Goal: Task Accomplishment & Management: Manage account settings

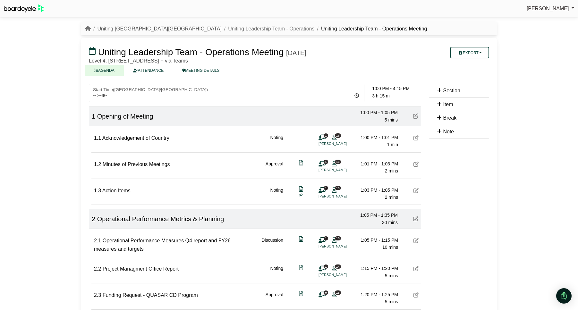
click at [117, 27] on link "Uniting [GEOGRAPHIC_DATA][GEOGRAPHIC_DATA]" at bounding box center [159, 28] width 124 height 5
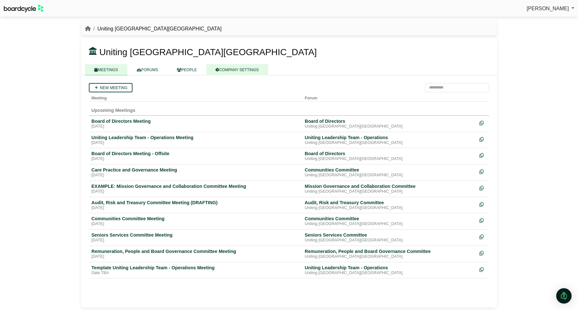
click at [237, 71] on link "COMPANY SETTINGS" at bounding box center [237, 69] width 62 height 11
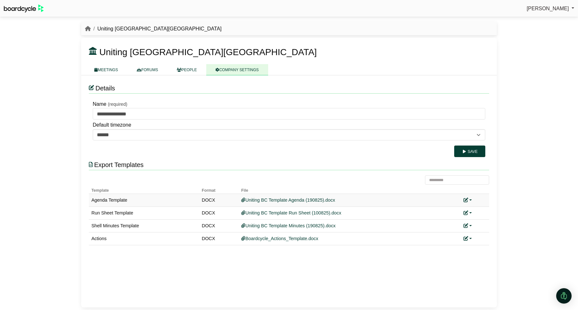
click at [472, 199] on div "Replace custom template Remove custom template" at bounding box center [474, 200] width 23 height 7
click at [470, 200] on link at bounding box center [467, 199] width 8 height 5
click at [477, 209] on link "Replace custom template" at bounding box center [495, 210] width 65 height 12
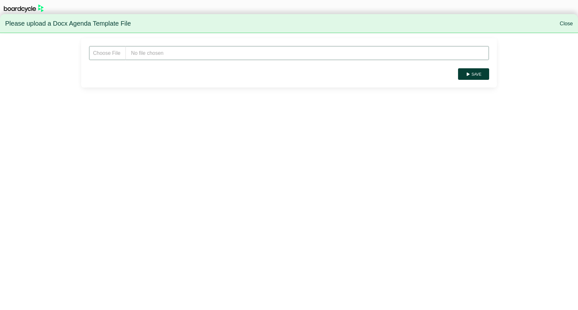
click at [212, 55] on input "file" at bounding box center [289, 53] width 400 height 14
click at [167, 54] on input "file" at bounding box center [289, 53] width 400 height 14
type input "**********"
click at [478, 77] on button "Save" at bounding box center [473, 74] width 31 height 12
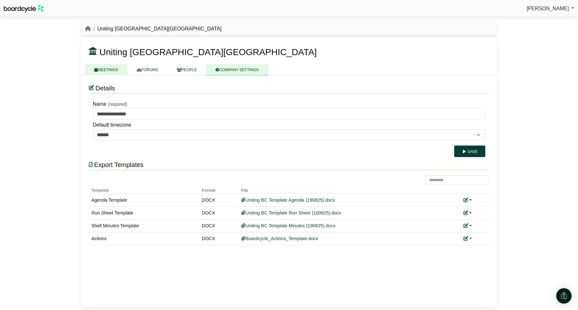
click at [111, 72] on link "MEETINGS" at bounding box center [106, 69] width 42 height 11
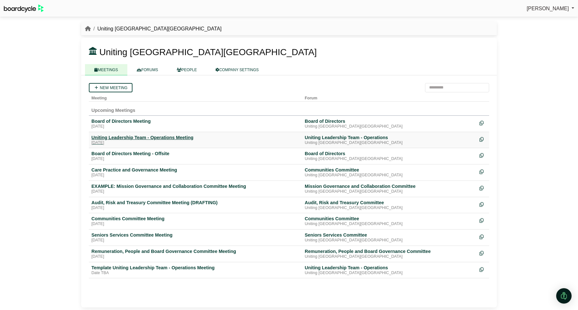
click at [126, 137] on div "Uniting Leadership Team - Operations Meeting" at bounding box center [195, 138] width 208 height 6
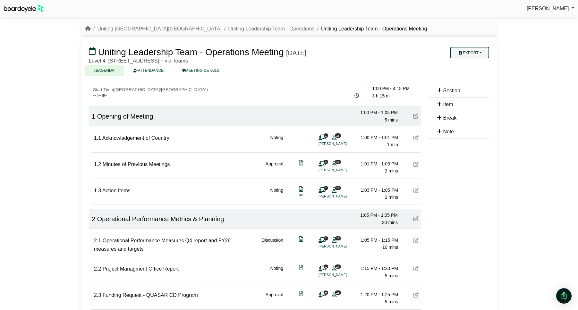
click at [482, 49] on button "Export" at bounding box center [469, 53] width 39 height 12
click at [471, 64] on link "Agenda" at bounding box center [476, 64] width 56 height 10
click at [122, 30] on link "Uniting [GEOGRAPHIC_DATA][GEOGRAPHIC_DATA]" at bounding box center [159, 28] width 124 height 5
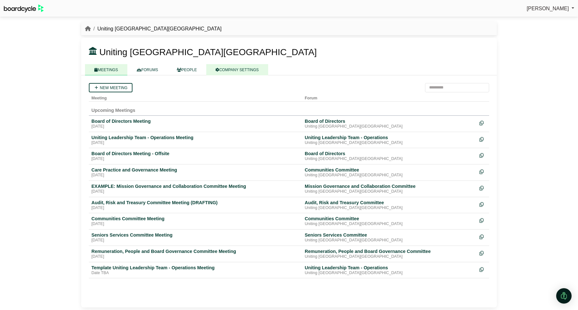
click at [232, 66] on link "COMPANY SETTINGS" at bounding box center [237, 69] width 62 height 11
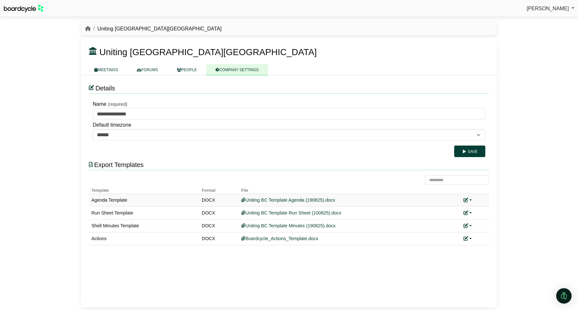
click at [475, 198] on div "Replace custom template Remove custom template" at bounding box center [474, 200] width 23 height 7
click at [470, 200] on link at bounding box center [467, 199] width 8 height 5
click at [479, 206] on link "Replace custom template" at bounding box center [495, 210] width 65 height 12
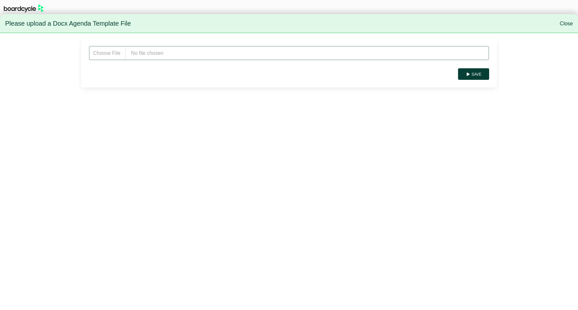
click at [193, 56] on input "file" at bounding box center [289, 53] width 400 height 14
click at [159, 54] on input "file" at bounding box center [289, 53] width 400 height 14
type input "**********"
click at [478, 73] on button "Save" at bounding box center [473, 74] width 31 height 12
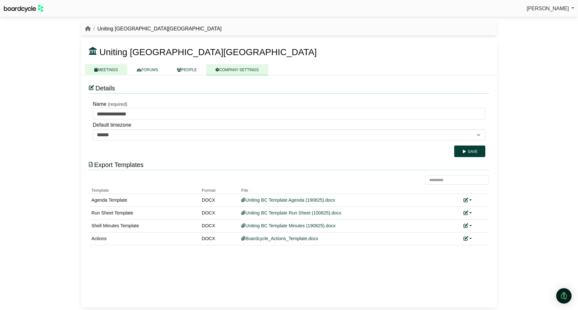
click at [106, 72] on link "MEETINGS" at bounding box center [106, 69] width 42 height 11
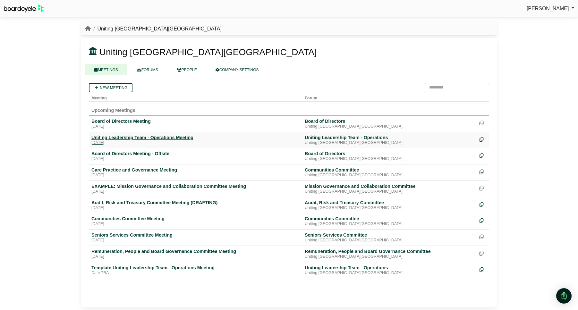
click at [127, 137] on div "Uniting Leadership Team - Operations Meeting" at bounding box center [195, 138] width 208 height 6
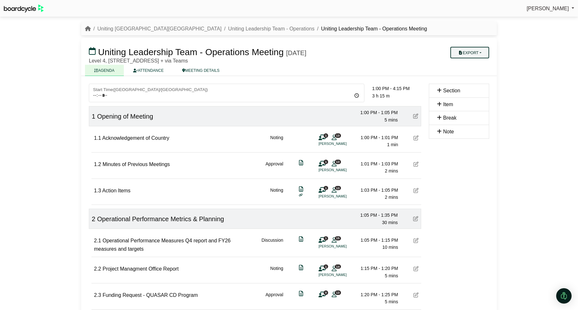
click at [473, 56] on button "Export" at bounding box center [469, 53] width 39 height 12
click at [475, 65] on link "Agenda" at bounding box center [476, 64] width 56 height 10
click at [115, 27] on link "Uniting NSW.ACT" at bounding box center [159, 28] width 124 height 5
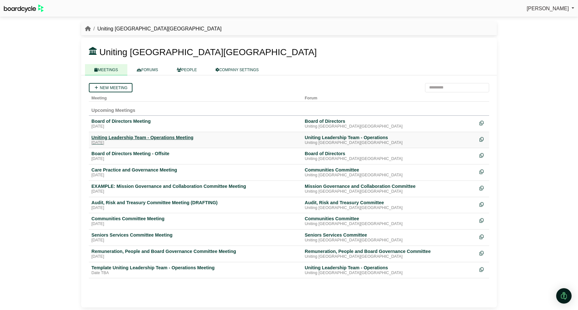
click at [130, 138] on div "Uniting Leadership Team - Operations Meeting" at bounding box center [195, 138] width 208 height 6
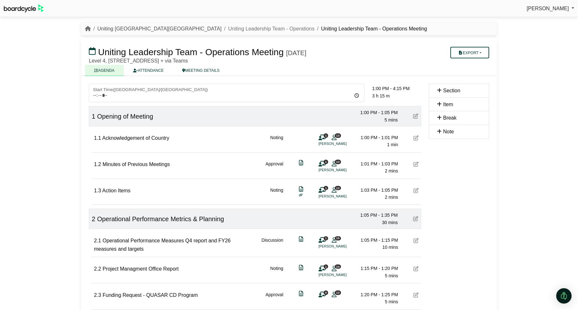
click at [126, 29] on link "Uniting [GEOGRAPHIC_DATA][GEOGRAPHIC_DATA]" at bounding box center [159, 28] width 124 height 5
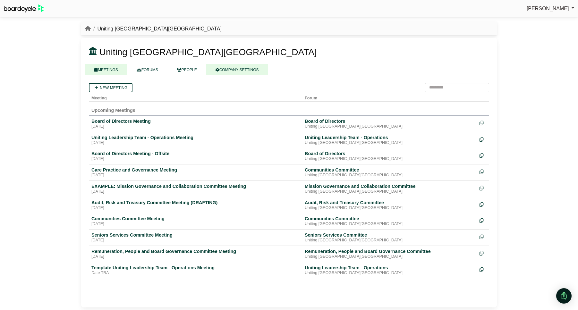
click at [224, 64] on link "COMPANY SETTINGS" at bounding box center [237, 69] width 62 height 11
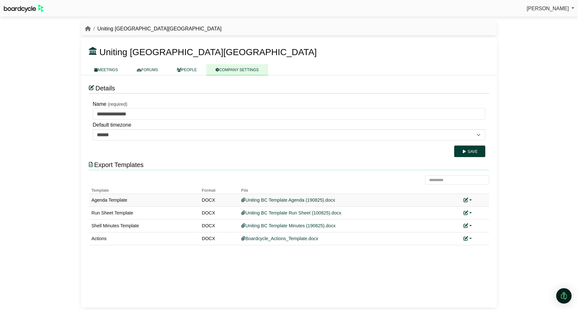
click at [470, 199] on link at bounding box center [467, 199] width 8 height 5
click at [478, 208] on link "Replace custom template" at bounding box center [495, 210] width 65 height 12
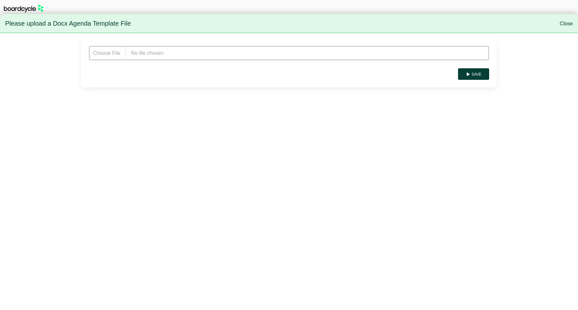
click at [162, 54] on input "file" at bounding box center [289, 53] width 400 height 14
click at [163, 53] on input "file" at bounding box center [289, 53] width 400 height 14
type input "**********"
click at [479, 72] on button "Save" at bounding box center [473, 74] width 31 height 12
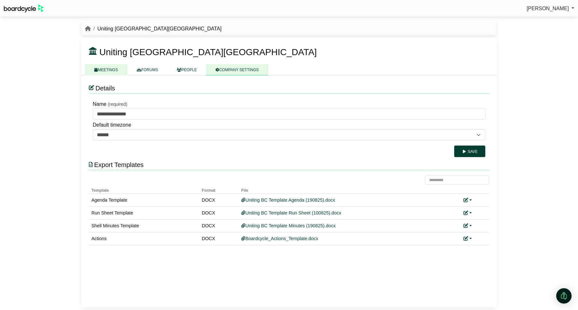
click at [113, 72] on link "MEETINGS" at bounding box center [106, 69] width 42 height 11
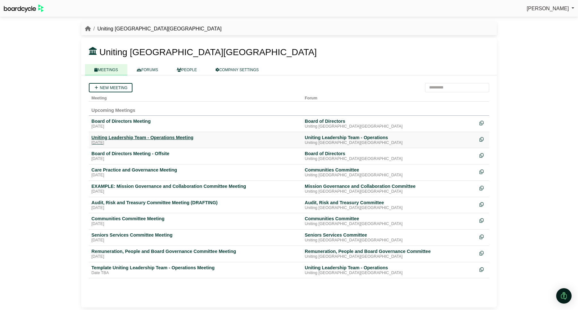
click at [136, 138] on div "Uniting Leadership Team - Operations Meeting" at bounding box center [195, 138] width 208 height 6
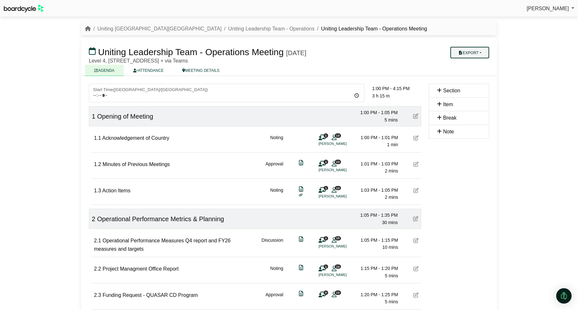
click at [477, 51] on button "Export" at bounding box center [469, 53] width 39 height 12
click at [477, 65] on link "Agenda" at bounding box center [476, 64] width 56 height 10
click at [228, 28] on link "Uniting Leadership Team - Operations" at bounding box center [271, 28] width 86 height 5
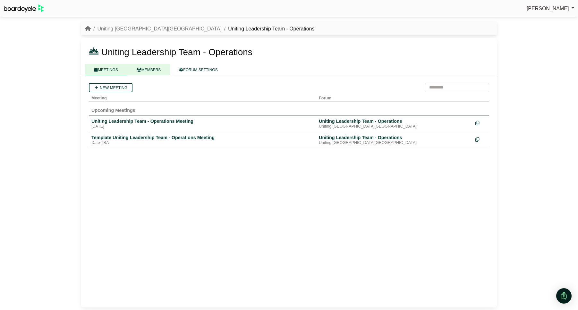
click at [149, 65] on link "MEMBERS" at bounding box center [148, 69] width 43 height 11
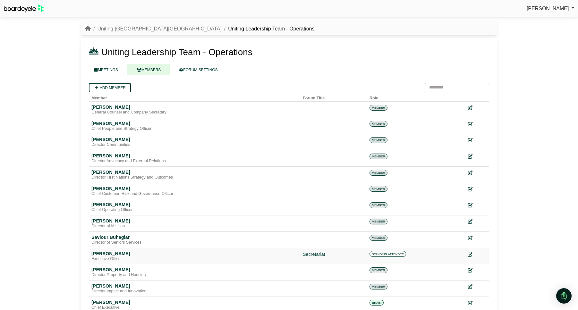
click at [470, 252] on icon at bounding box center [469, 254] width 4 height 4
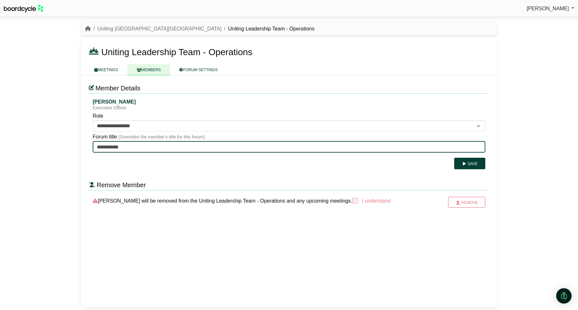
drag, startPoint x: 130, startPoint y: 147, endPoint x: 88, endPoint y: 142, distance: 42.3
click at [89, 142] on div "**********" at bounding box center [289, 134] width 400 height 71
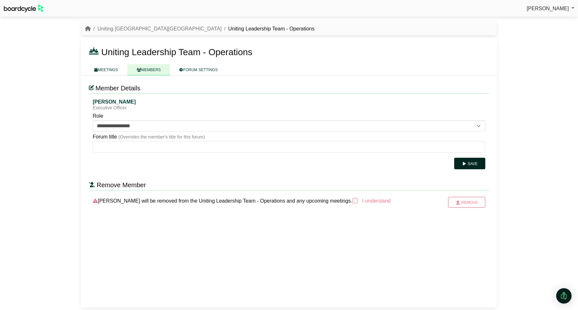
click at [465, 166] on button "Save" at bounding box center [469, 164] width 31 height 12
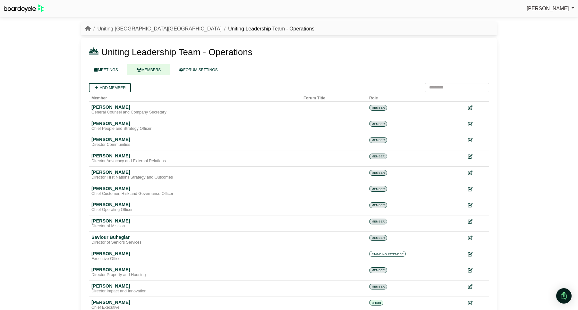
click at [113, 26] on link "Uniting [GEOGRAPHIC_DATA][GEOGRAPHIC_DATA]" at bounding box center [159, 28] width 124 height 5
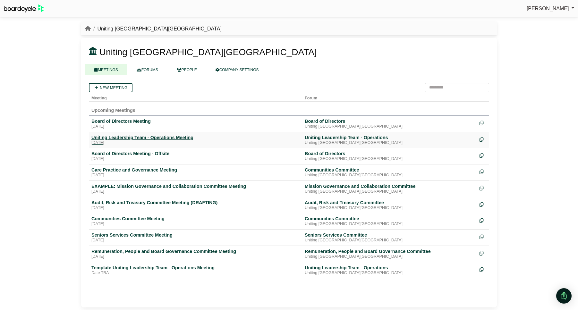
click at [126, 138] on div "Uniting Leadership Team - Operations Meeting" at bounding box center [195, 138] width 208 height 6
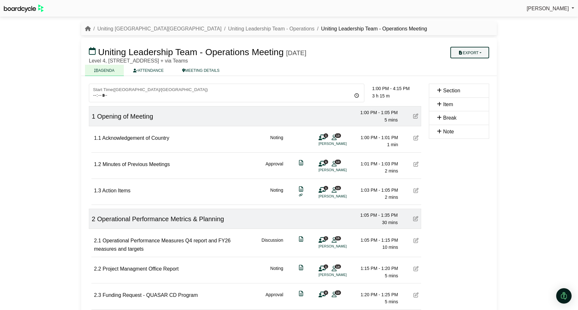
click at [468, 53] on button "Export" at bounding box center [469, 53] width 39 height 12
click at [469, 65] on link "Agenda" at bounding box center [476, 64] width 56 height 10
click at [120, 26] on link "Uniting NSW.ACT" at bounding box center [159, 28] width 124 height 5
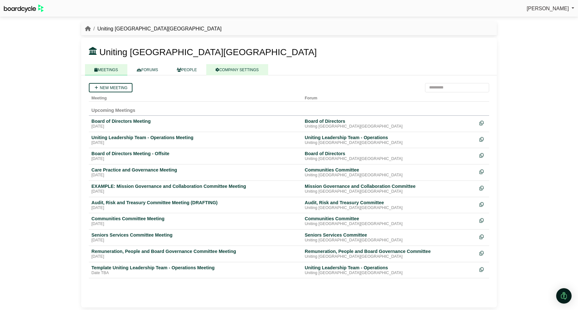
click at [246, 68] on link "COMPANY SETTINGS" at bounding box center [237, 69] width 62 height 11
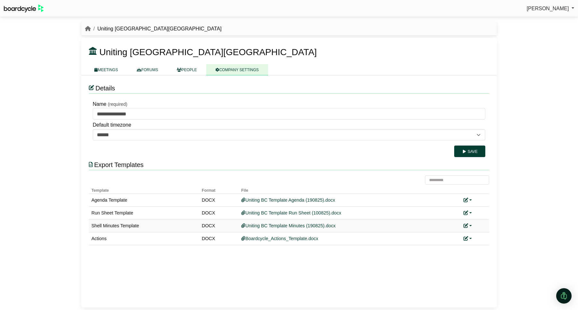
click at [469, 226] on link at bounding box center [467, 225] width 8 height 5
click at [475, 237] on link "Replace custom template" at bounding box center [495, 235] width 65 height 12
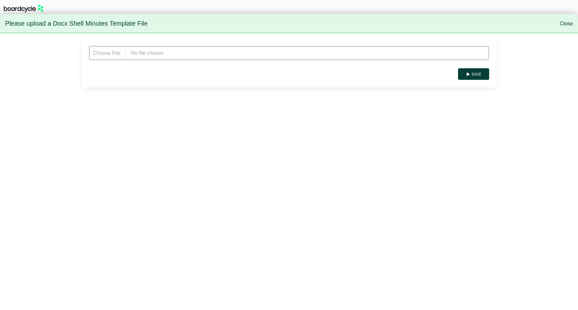
click at [179, 53] on input "file" at bounding box center [289, 53] width 400 height 14
click at [163, 53] on input "file" at bounding box center [289, 53] width 400 height 14
type input "**********"
click at [483, 74] on button "Save" at bounding box center [473, 74] width 31 height 12
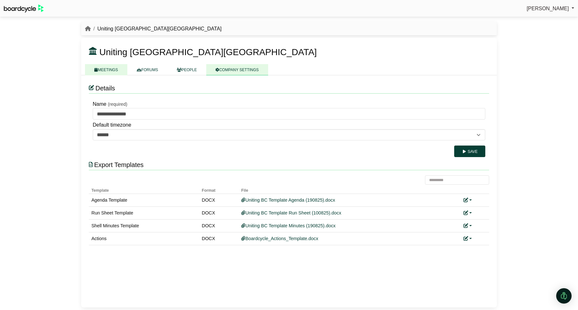
click at [105, 72] on link "MEETINGS" at bounding box center [106, 69] width 42 height 11
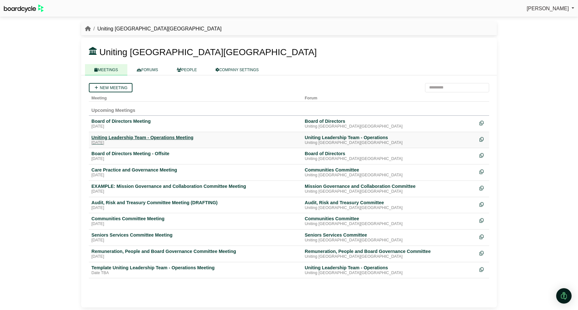
click at [132, 139] on div "Uniting Leadership Team - Operations Meeting" at bounding box center [195, 138] width 208 height 6
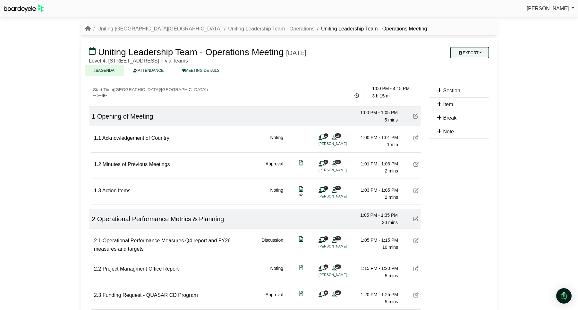
click at [475, 57] on button "Export" at bounding box center [469, 53] width 39 height 12
click at [474, 81] on link "Shell Minutes" at bounding box center [476, 83] width 56 height 10
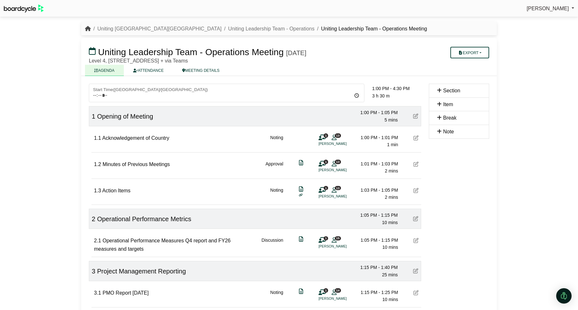
click at [87, 28] on icon "breadcrumb" at bounding box center [88, 28] width 6 height 5
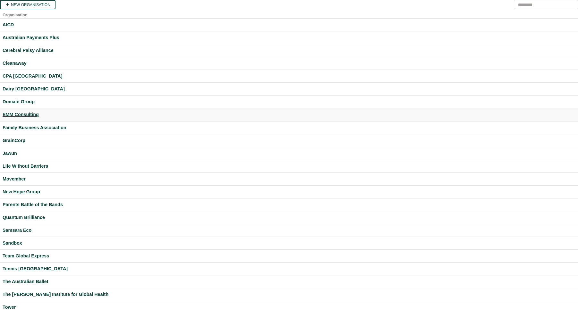
click at [10, 113] on div "EMM Consulting" at bounding box center [289, 114] width 573 height 7
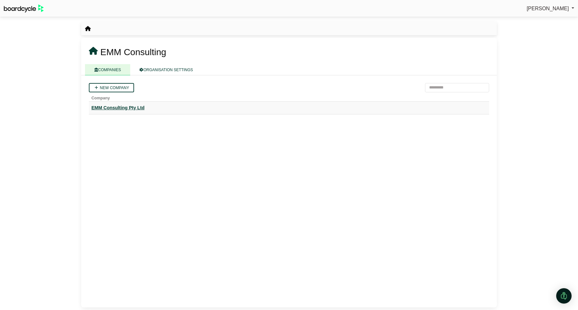
click at [122, 111] on div "EMM Consulting Pty Ltd" at bounding box center [288, 107] width 395 height 7
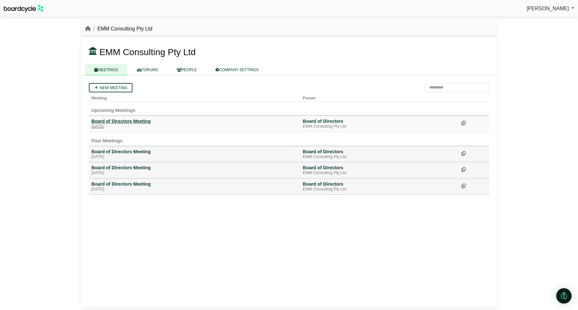
click at [123, 125] on div "[DATE]" at bounding box center [194, 126] width 206 height 5
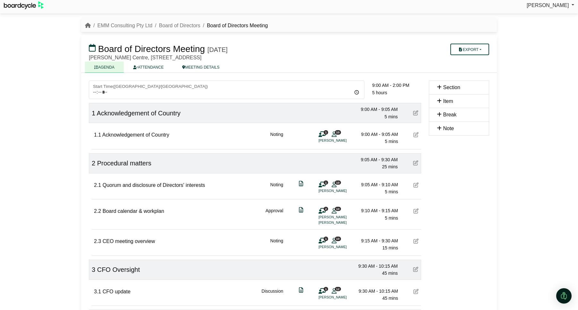
scroll to position [4, 0]
